Goal: Task Accomplishment & Management: Complete application form

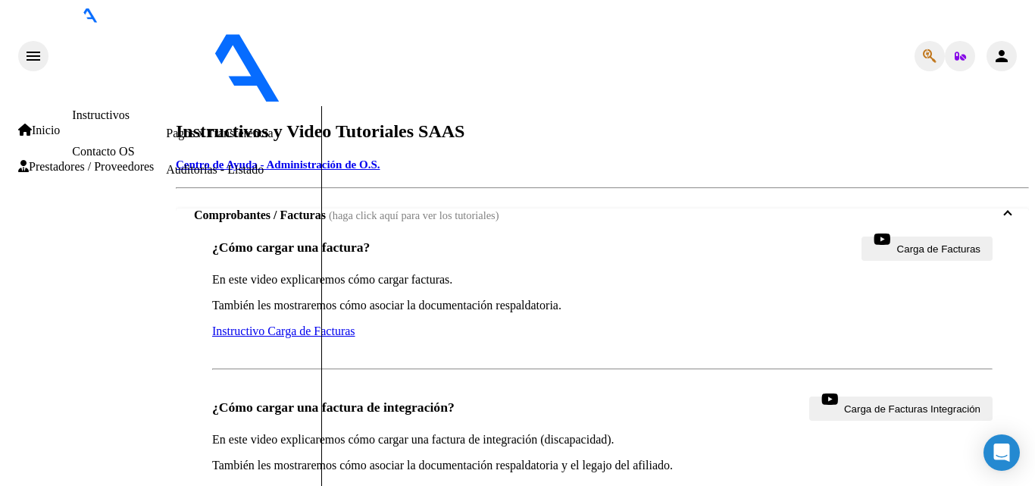
click at [69, 169] on span "Prestadores / Proveedores" at bounding box center [86, 167] width 136 height 14
click at [166, 67] on link "Facturas - Listado/Carga" at bounding box center [226, 60] width 120 height 13
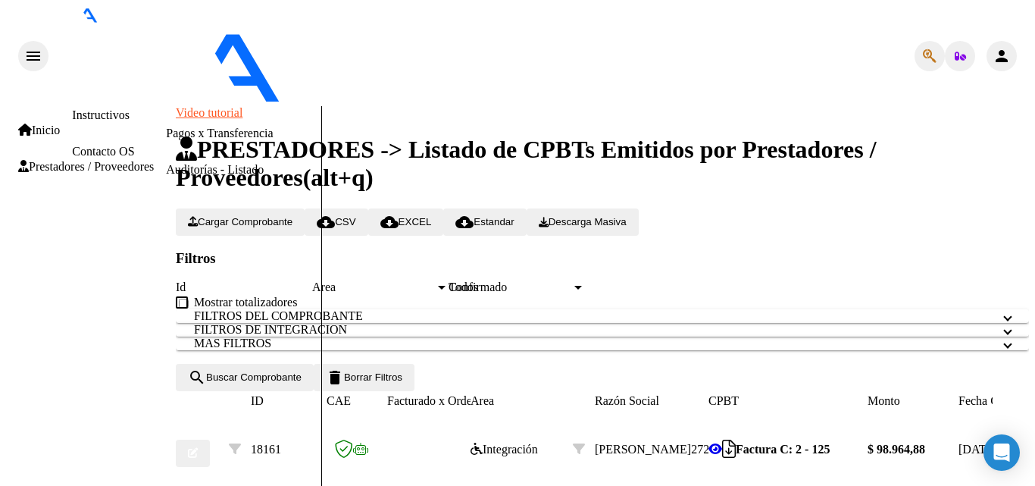
click at [271, 216] on span "Cargar Comprobante" at bounding box center [240, 221] width 105 height 11
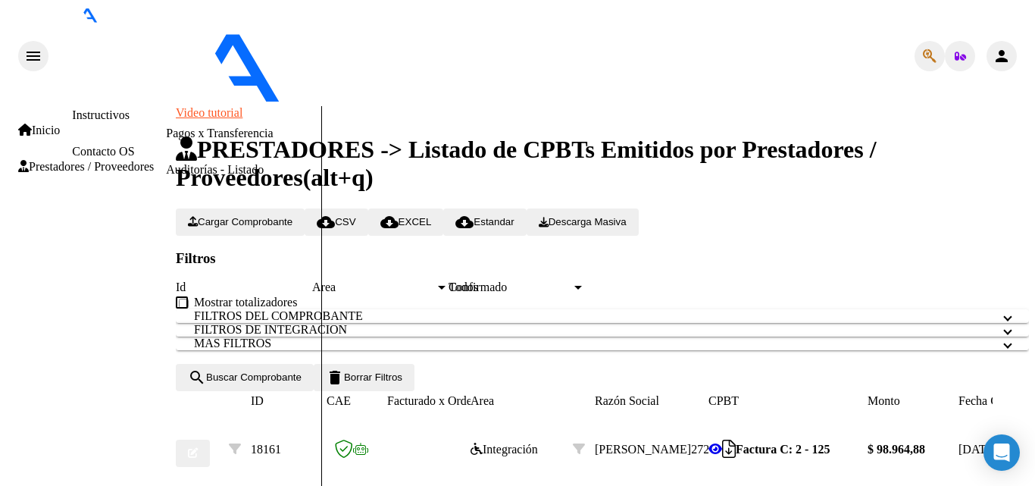
type input "202508"
type input "2025-09-08"
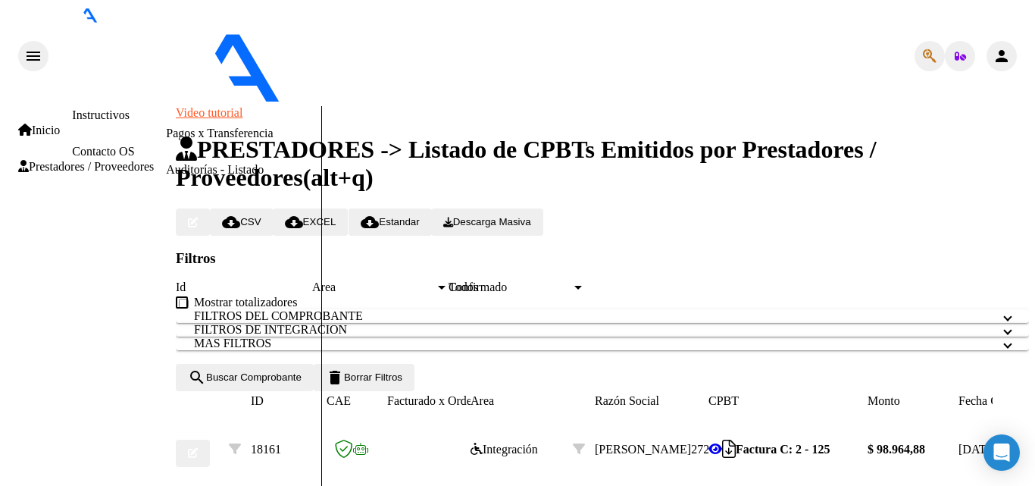
scroll to position [0, 0]
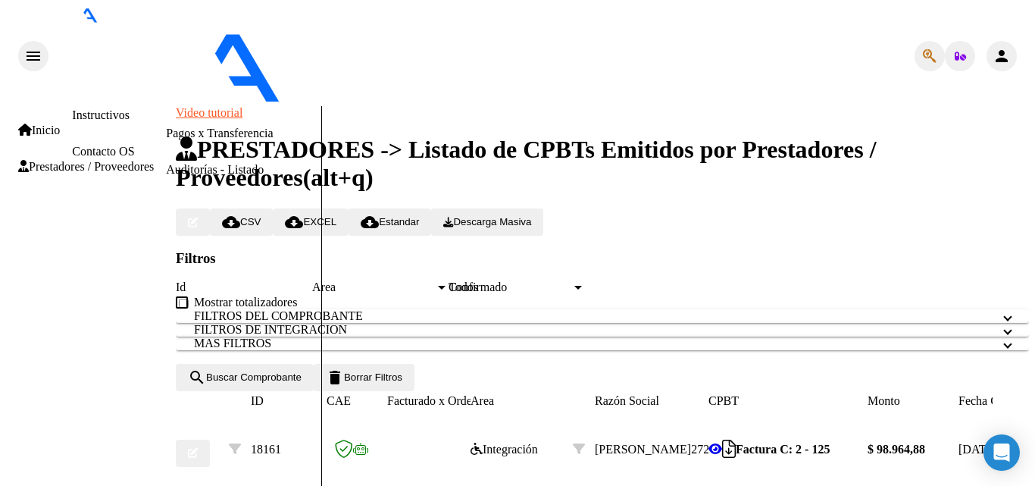
type input "C:\fakepath\Casanova 08-2025.pdf"
type input "Planilla asistencia casanova 08-2025"
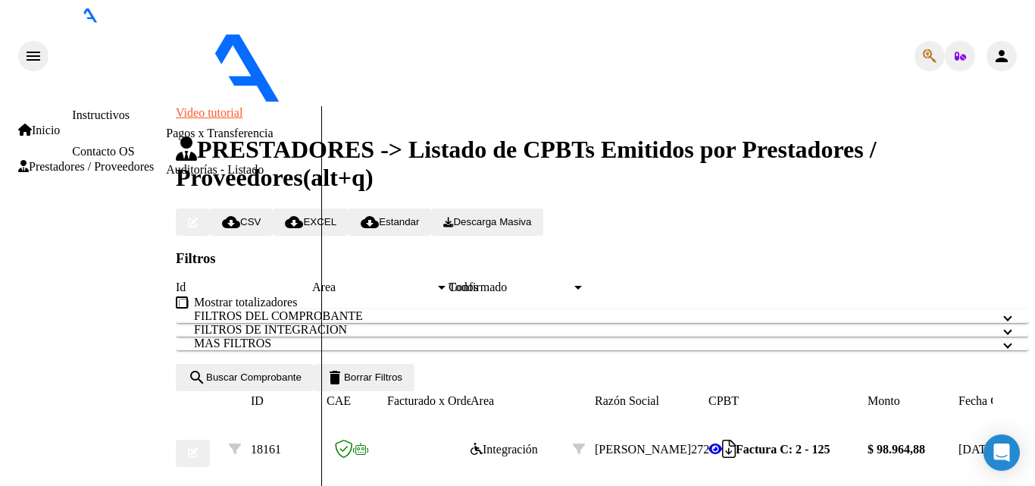
scroll to position [834, 0]
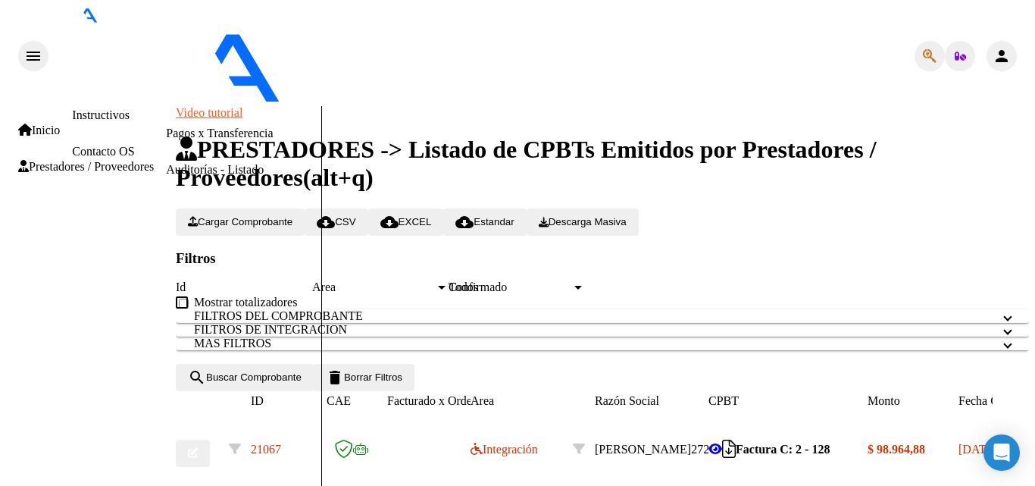
scroll to position [303, 0]
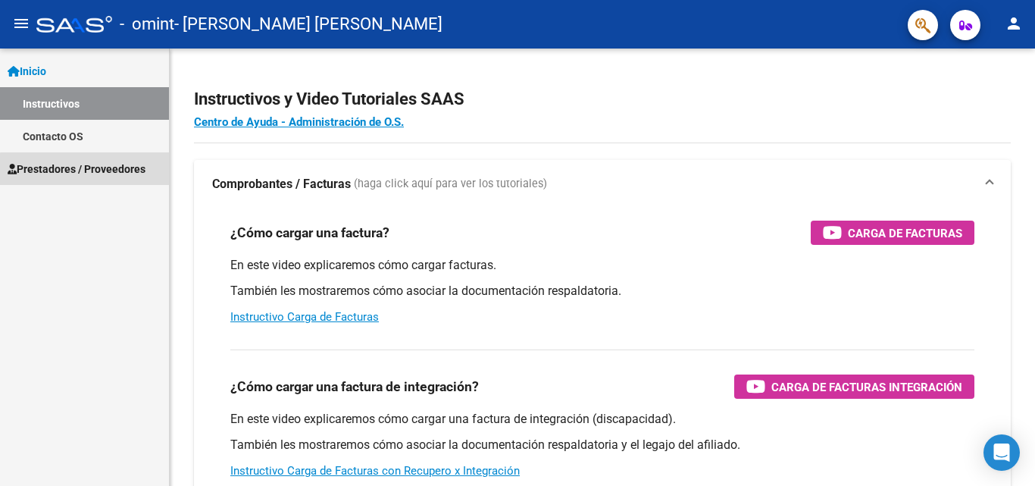
click at [92, 170] on span "Prestadores / Proveedores" at bounding box center [77, 169] width 138 height 17
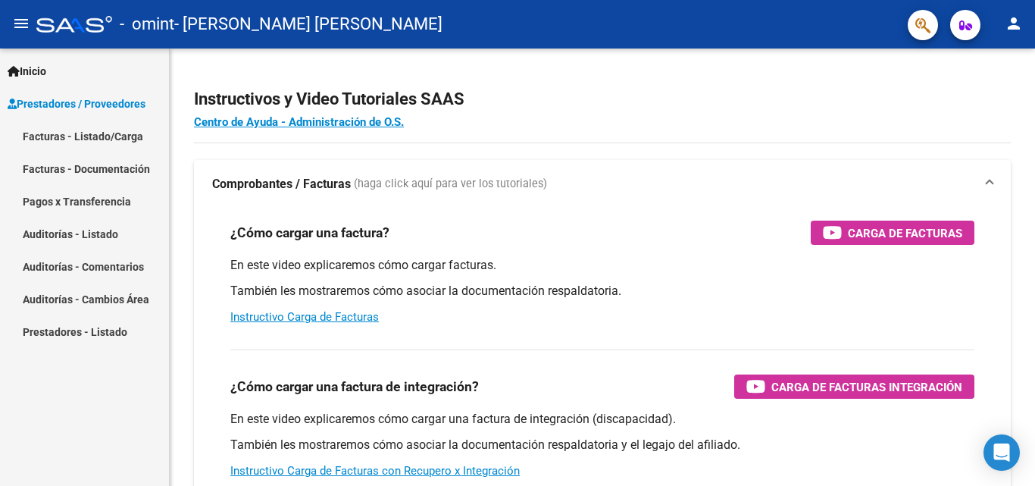
click at [85, 139] on link "Facturas - Listado/Carga" at bounding box center [84, 136] width 169 height 33
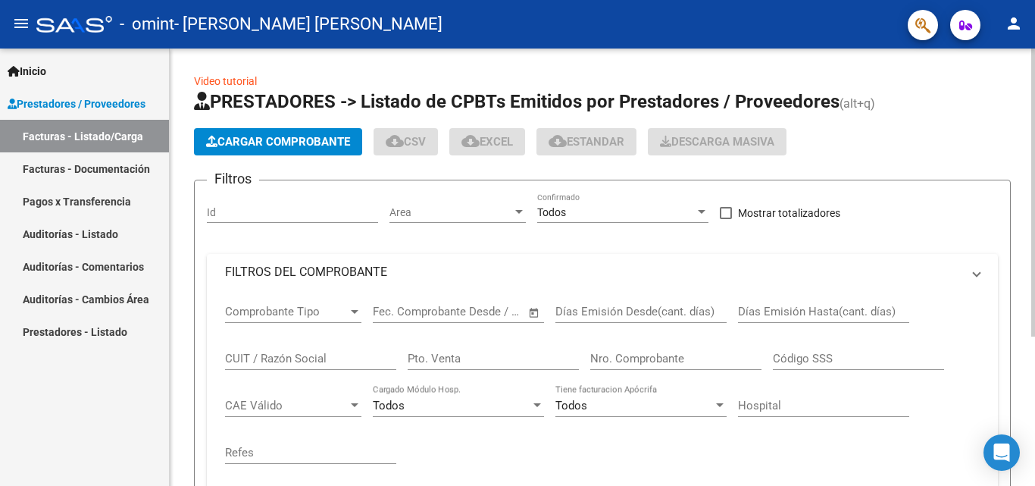
click at [221, 139] on span "Cargar Comprobante" at bounding box center [278, 142] width 144 height 14
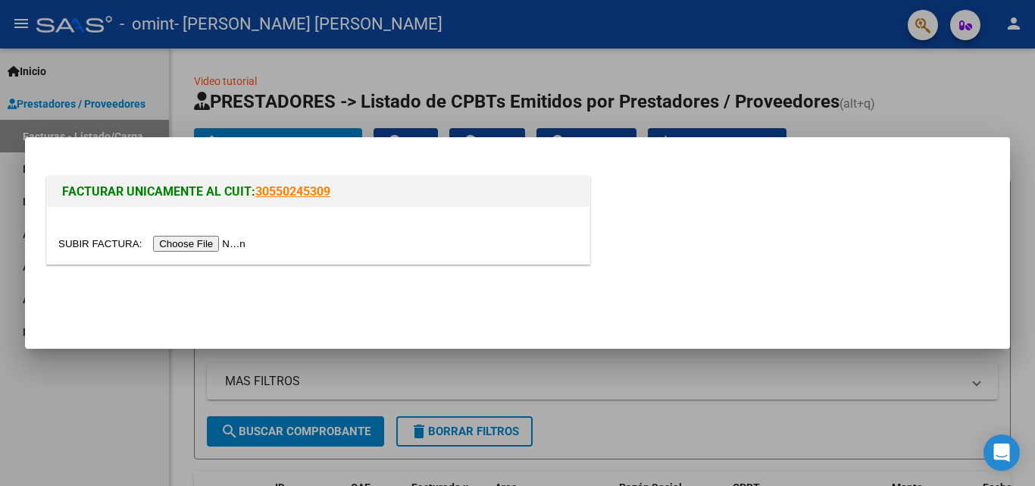
click at [233, 245] on input "file" at bounding box center [154, 244] width 192 height 16
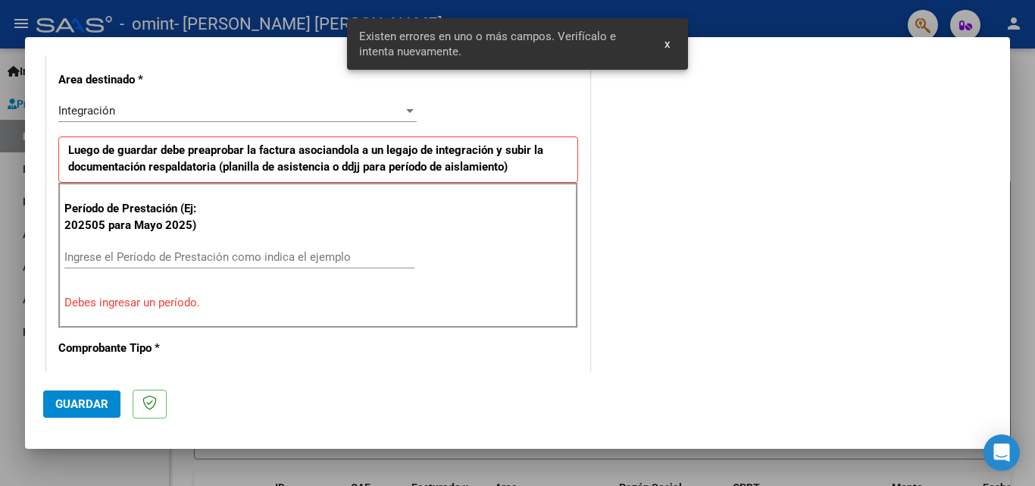
scroll to position [418, 0]
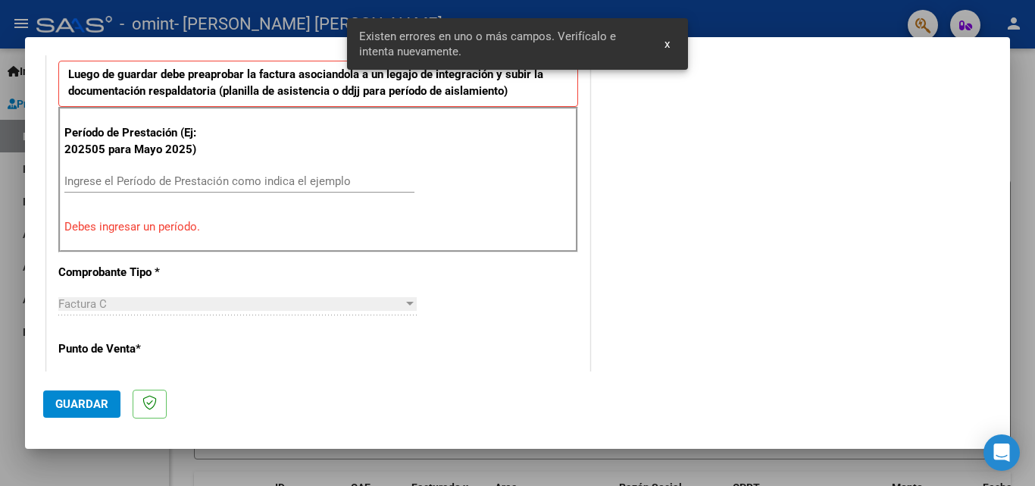
click at [258, 185] on input "Ingrese el Período de Prestación como indica el ejemplo" at bounding box center [239, 181] width 350 height 14
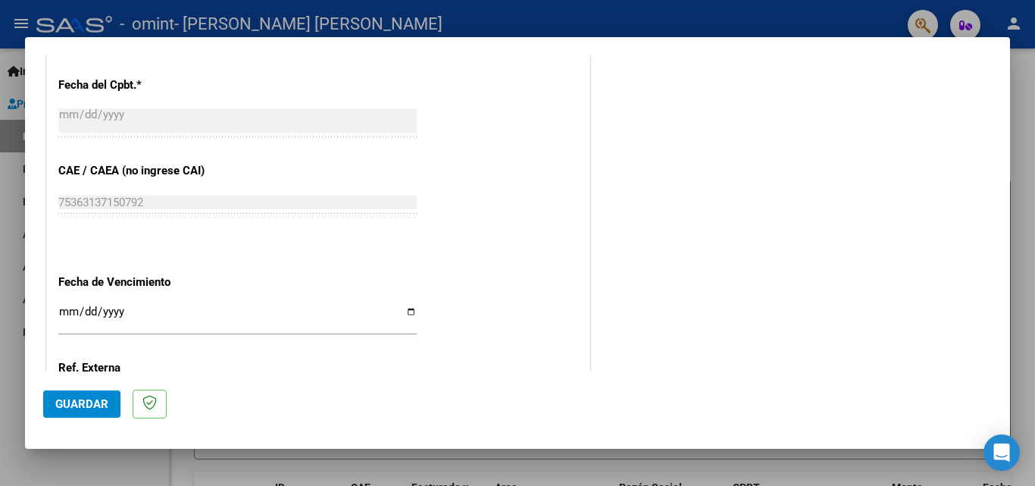
scroll to position [948, 0]
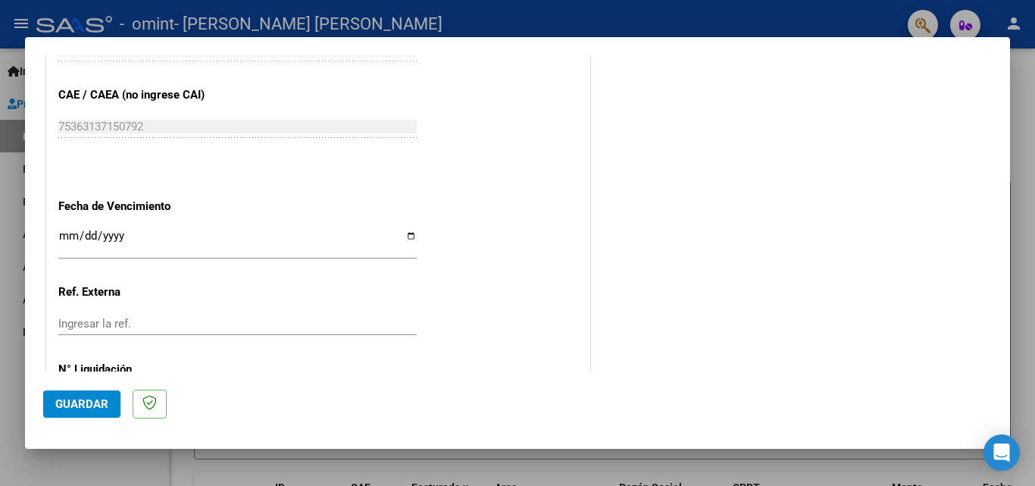
type input "202508"
click at [67, 234] on input "Ingresar la fecha" at bounding box center [237, 242] width 358 height 24
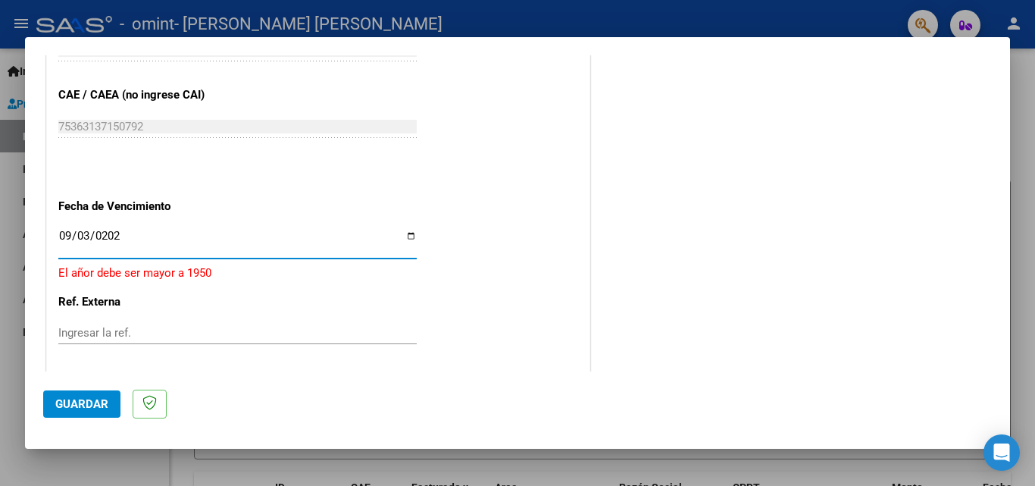
type input "[DATE]"
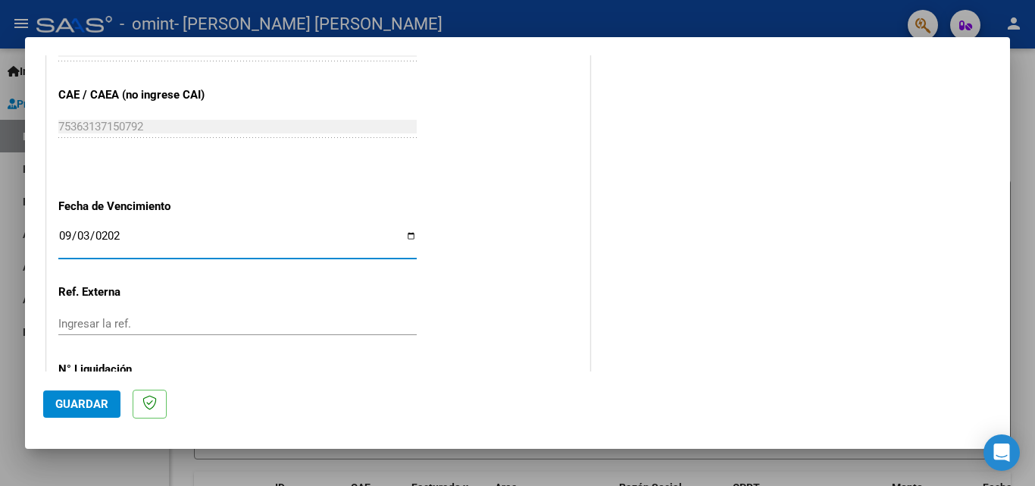
click at [83, 396] on button "Guardar" at bounding box center [81, 403] width 77 height 27
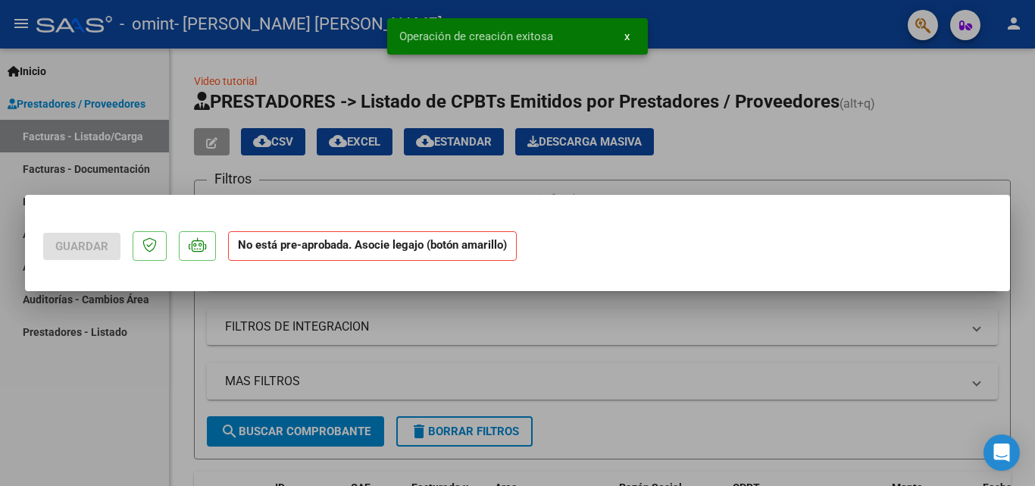
scroll to position [0, 0]
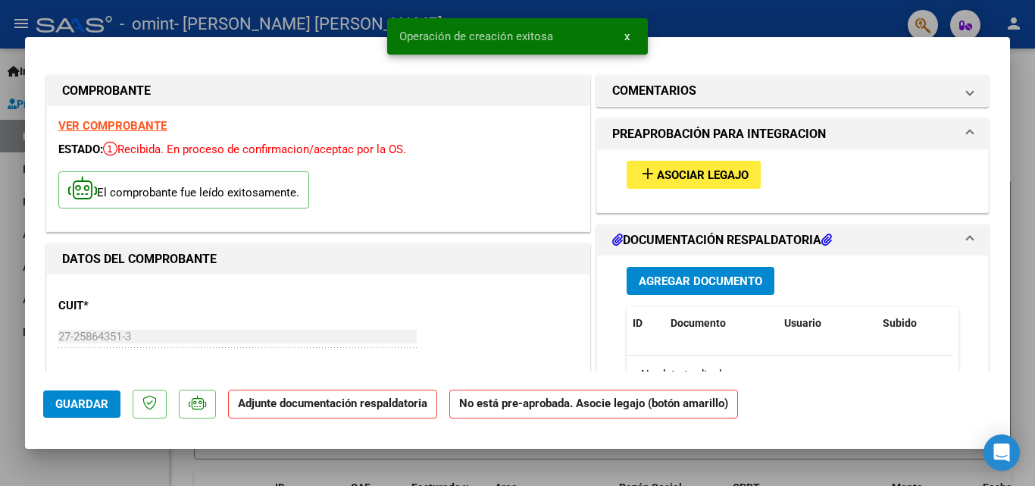
click at [680, 183] on button "add Asociar Legajo" at bounding box center [694, 175] width 134 height 28
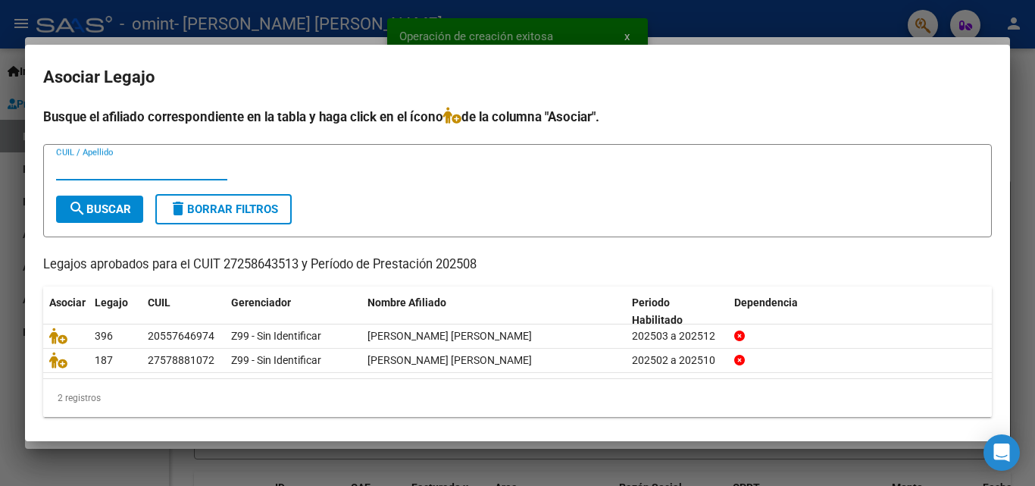
scroll to position [8, 0]
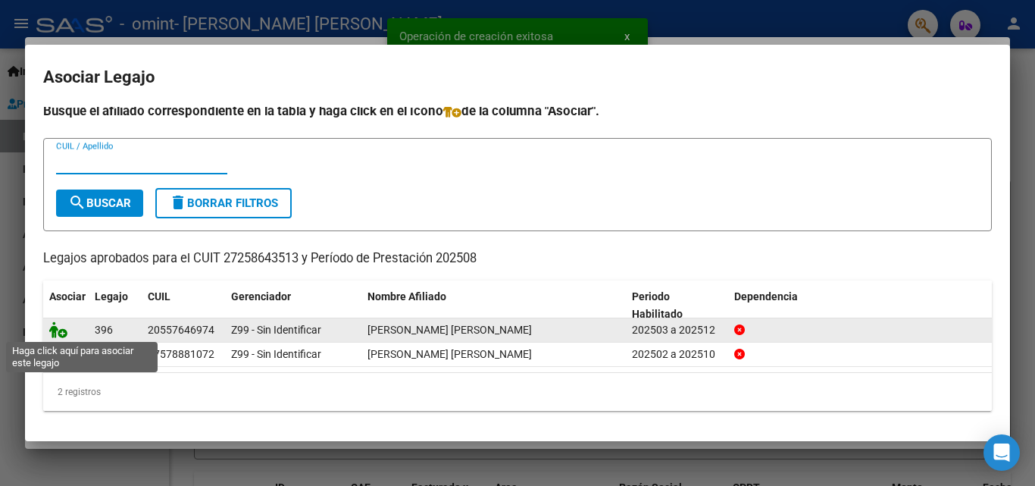
click at [49, 328] on icon at bounding box center [58, 329] width 18 height 17
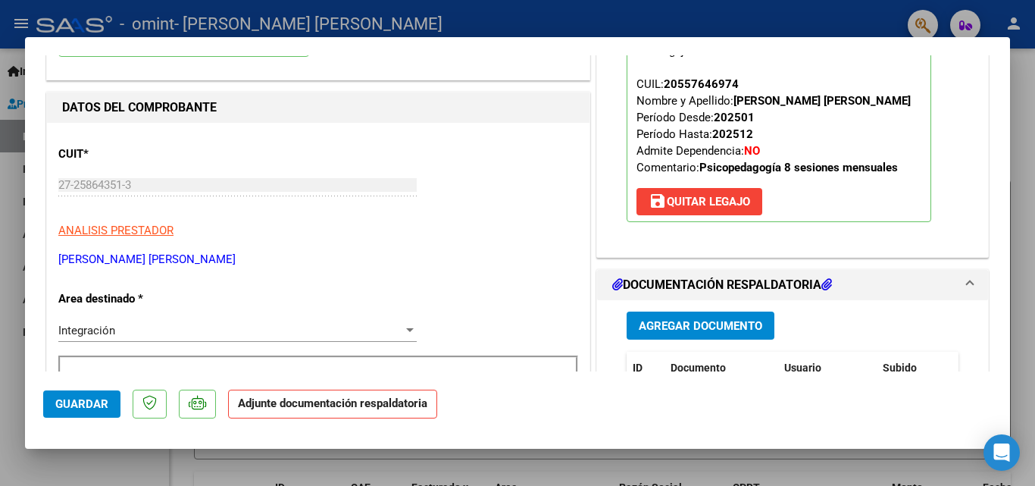
scroll to position [227, 0]
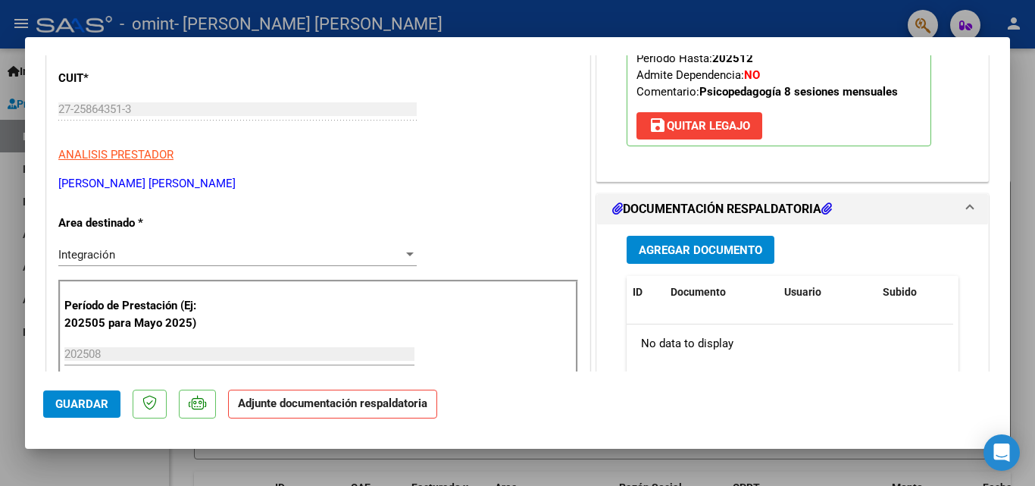
click at [660, 255] on span "Agregar Documento" at bounding box center [701, 250] width 124 height 14
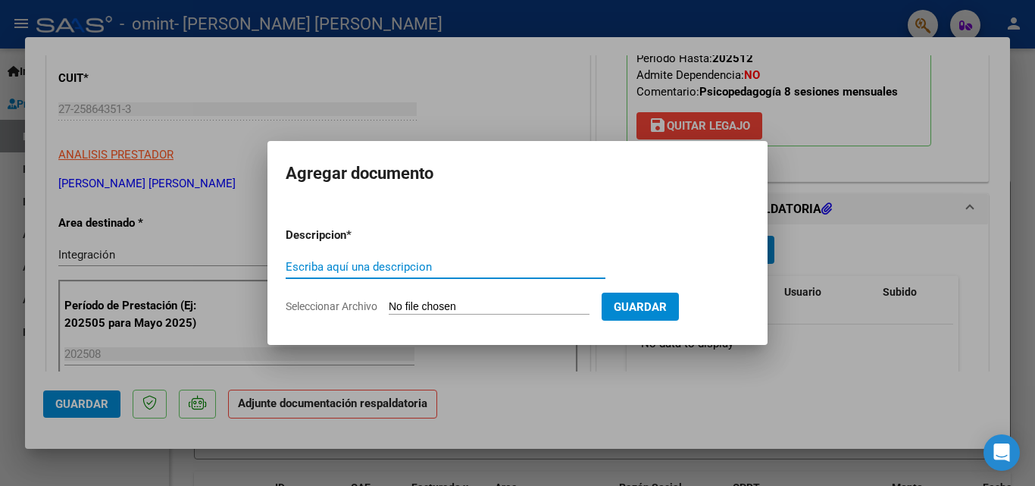
click at [500, 308] on input "Seleccionar Archivo" at bounding box center [489, 307] width 201 height 14
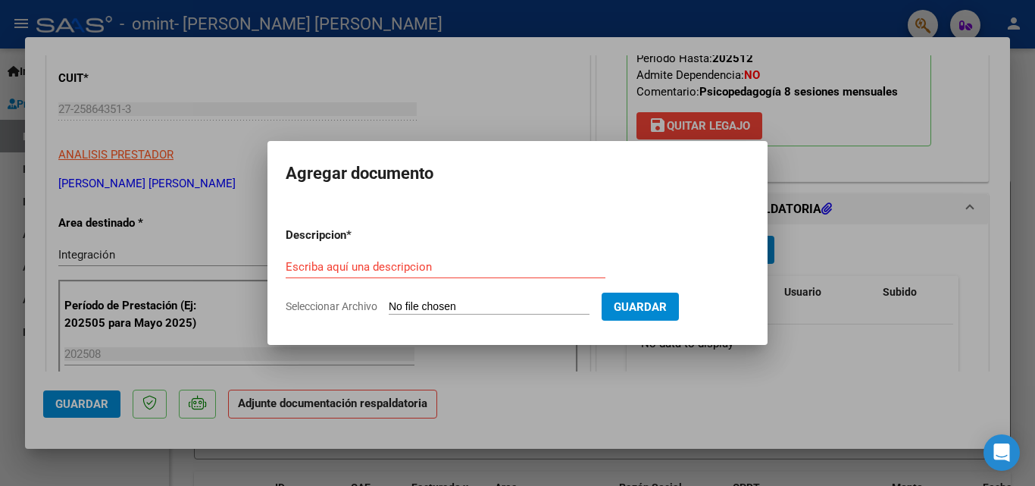
type input "C:\fakepath\[PERSON_NAME] 08-2025.pdf"
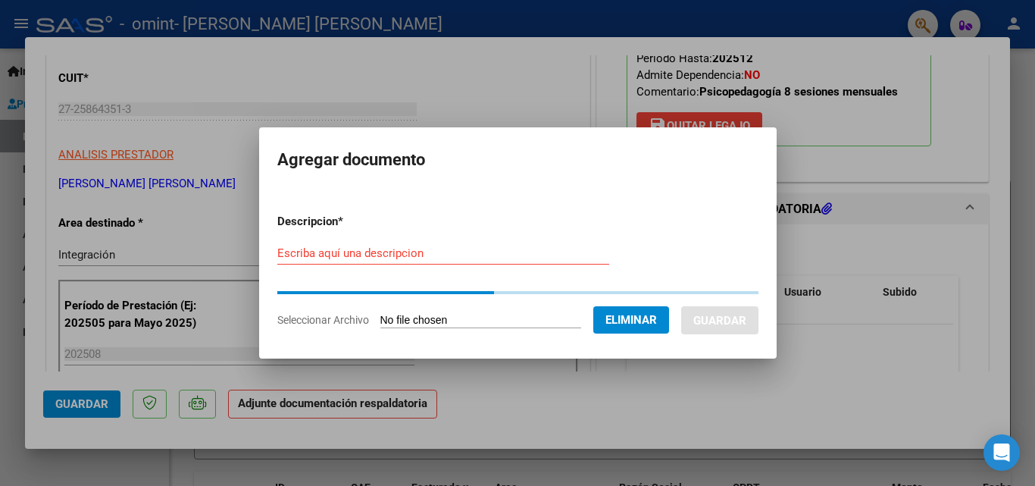
click at [383, 256] on input "Escriba aquí una descripcion" at bounding box center [443, 253] width 332 height 14
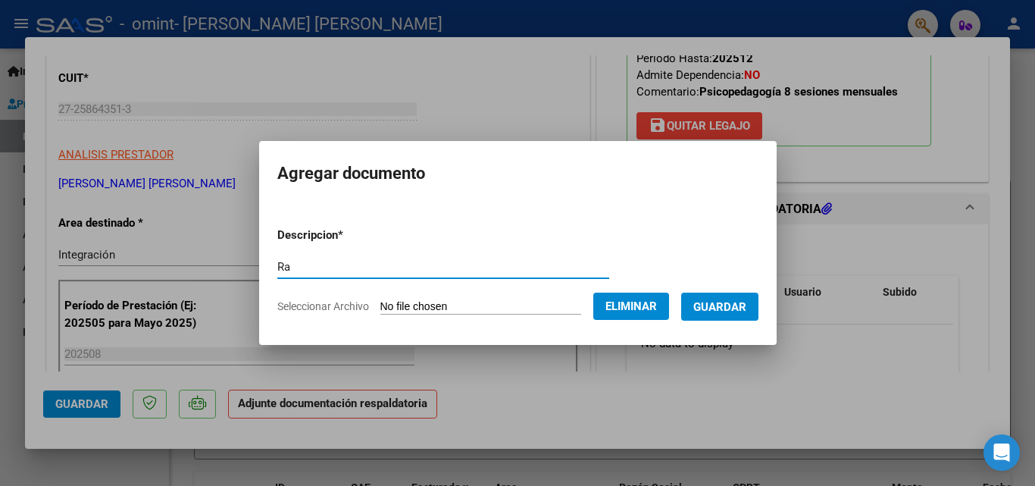
type input "R"
type input "Planilla asistencia [PERSON_NAME] 08-2025"
click at [719, 300] on span "Guardar" at bounding box center [719, 307] width 53 height 14
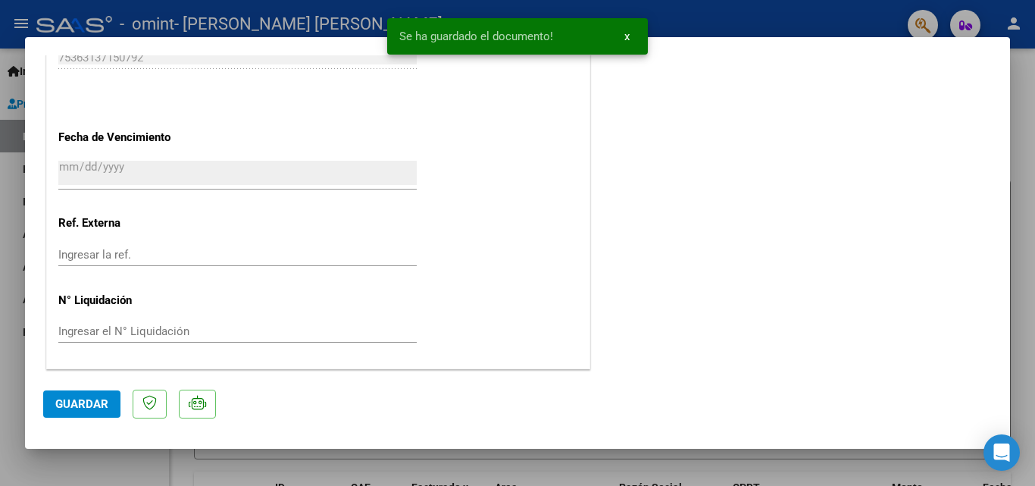
scroll to position [1041, 0]
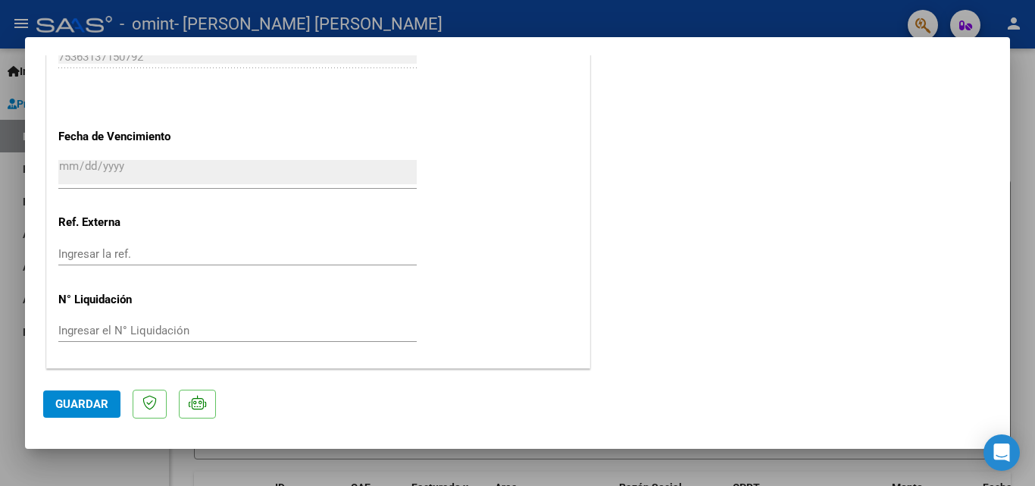
click at [98, 397] on span "Guardar" at bounding box center [81, 404] width 53 height 14
click at [685, 23] on div at bounding box center [517, 243] width 1035 height 486
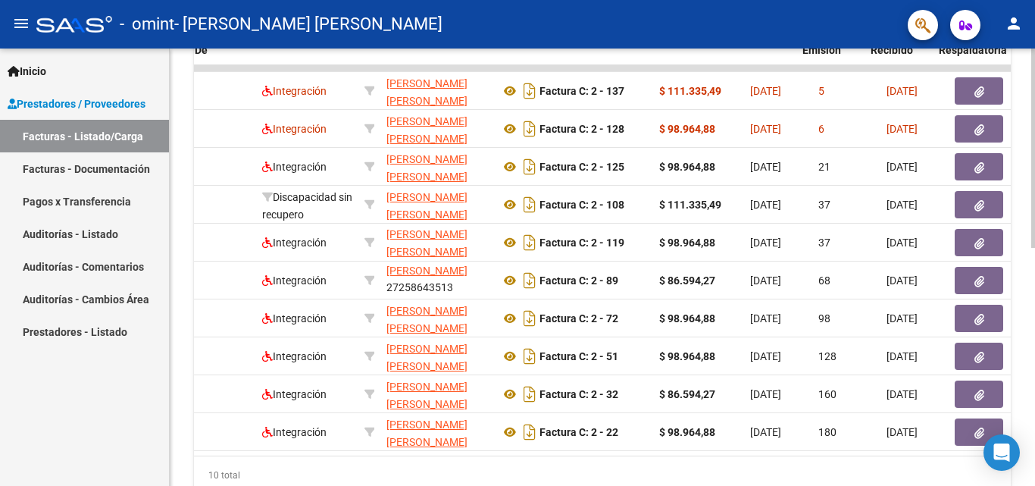
scroll to position [0, 249]
